Goal: Find specific page/section: Find specific page/section

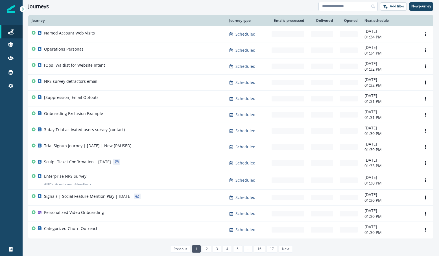
click at [360, 9] on input at bounding box center [348, 6] width 59 height 9
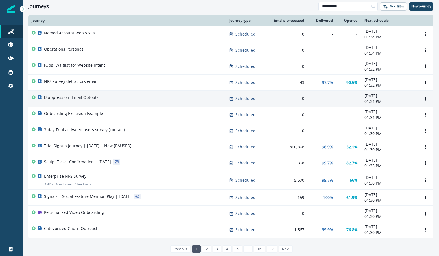
type input "**********"
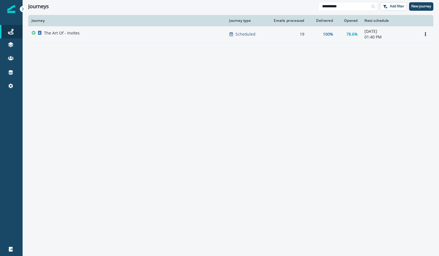
click at [115, 38] on td "The Art Of - Invites" at bounding box center [127, 34] width 198 height 16
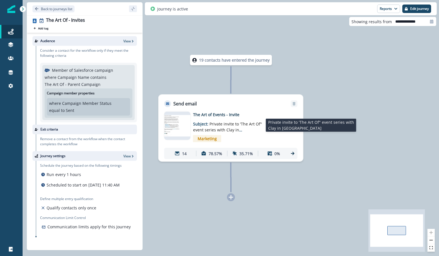
click at [244, 131] on p "Subject: Private invite to 'The Art Of" event series with [PERSON_NAME] in [GEO…" at bounding box center [228, 125] width 71 height 15
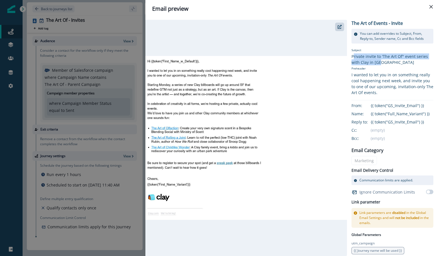
drag, startPoint x: 379, startPoint y: 62, endPoint x: 351, endPoint y: 55, distance: 29.5
click at [351, 55] on div "The Art of Events - Invite You can add overrides to Subject, From, Reply-to, Se…" at bounding box center [290, 138] width 288 height 236
copy div "Private invite to 'The Art Of" event series with Clay in [GEOGRAPHIC_DATA]"
